Goal: Transaction & Acquisition: Purchase product/service

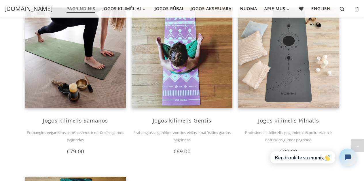
scroll to position [725, 0]
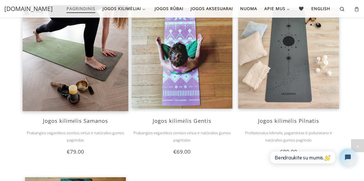
click at [90, 88] on img at bounding box center [75, 58] width 106 height 106
click at [76, 92] on img at bounding box center [75, 58] width 106 height 106
click at [80, 75] on img at bounding box center [75, 58] width 106 height 106
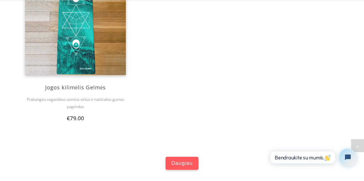
scroll to position [932, 0]
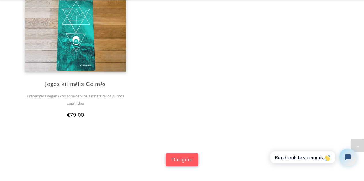
click at [179, 154] on link "Daugiau" at bounding box center [182, 159] width 33 height 13
click at [178, 160] on span "Daugiau" at bounding box center [181, 159] width 21 height 7
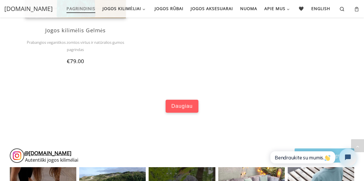
scroll to position [981, 0]
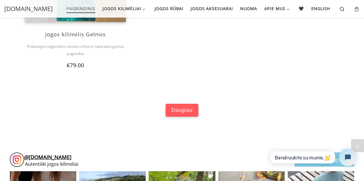
click at [184, 114] on link "Daugiau" at bounding box center [182, 110] width 33 height 13
click at [179, 106] on link "Daugiau" at bounding box center [182, 110] width 33 height 13
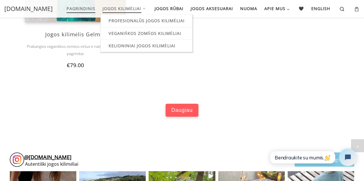
click at [138, 13] on link "Jogos kilimėliai" at bounding box center [125, 9] width 48 height 12
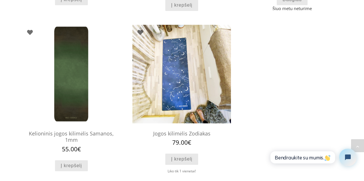
scroll to position [536, 0]
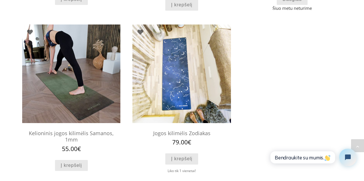
click at [94, 105] on img at bounding box center [71, 73] width 98 height 98
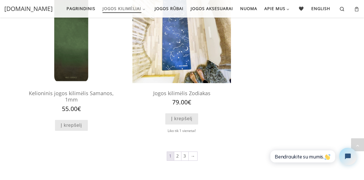
scroll to position [545, 0]
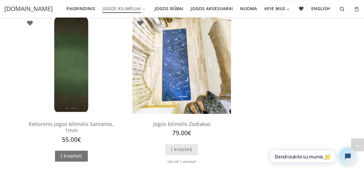
click at [82, 151] on link "Į krepšelį" at bounding box center [71, 156] width 33 height 11
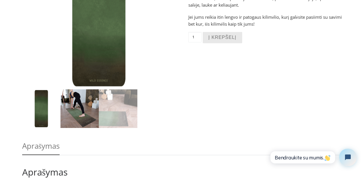
scroll to position [126, 0]
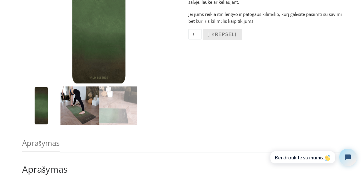
click at [81, 117] on img at bounding box center [79, 105] width 38 height 38
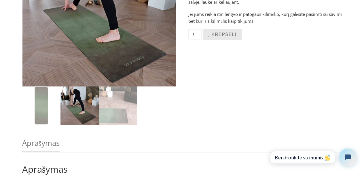
scroll to position [124, 0]
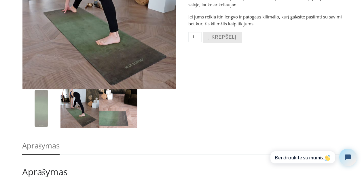
click at [132, 110] on img at bounding box center [118, 108] width 38 height 38
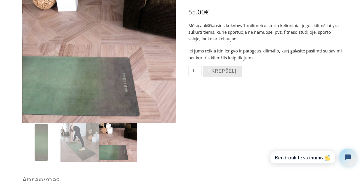
scroll to position [94, 0]
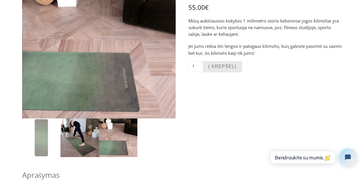
click at [79, 133] on img at bounding box center [79, 137] width 38 height 38
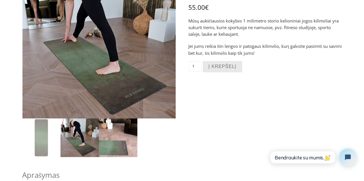
click at [103, 131] on img at bounding box center [118, 137] width 38 height 38
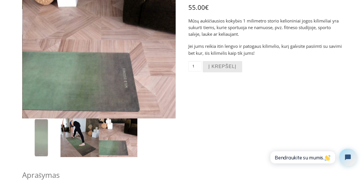
click at [84, 141] on img at bounding box center [79, 137] width 38 height 38
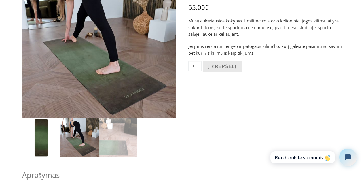
click at [44, 141] on img at bounding box center [41, 137] width 38 height 38
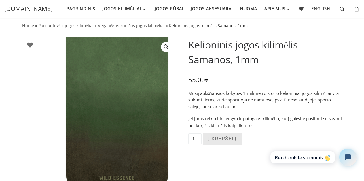
scroll to position [20, 0]
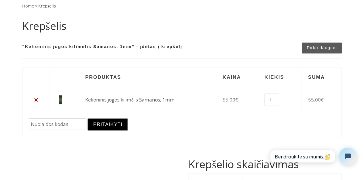
scroll to position [49, 0]
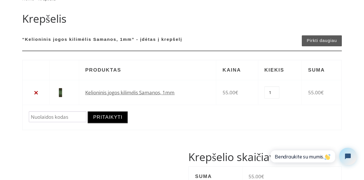
click at [120, 120] on button "Pritaikyti" at bounding box center [108, 117] width 40 height 12
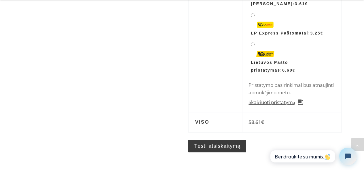
scroll to position [241, 0]
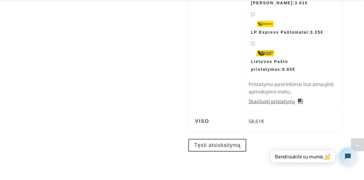
click at [210, 141] on div "Tęsti atsiskaitymą" at bounding box center [265, 148] width 154 height 29
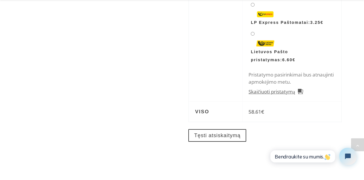
click at [214, 135] on link "Tęsti atsiskaitymą" at bounding box center [217, 135] width 58 height 13
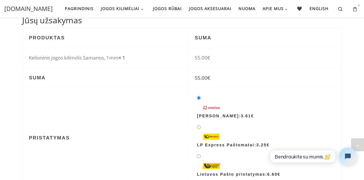
scroll to position [302, 0]
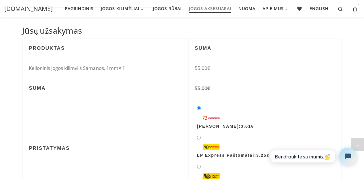
click at [212, 9] on span "Jogos aksesuarai" at bounding box center [210, 8] width 42 height 11
